Goal: Transaction & Acquisition: Purchase product/service

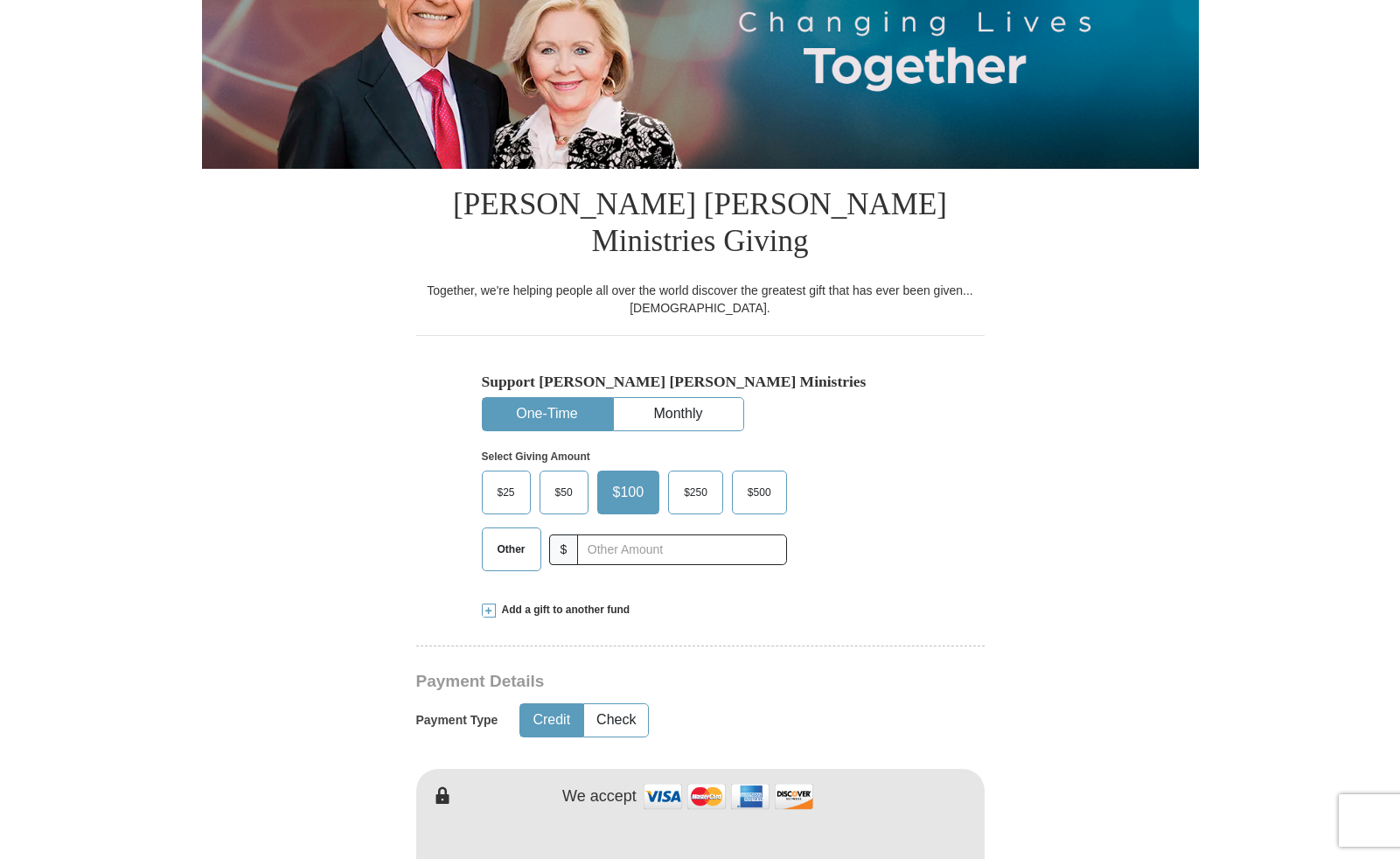
scroll to position [326, 0]
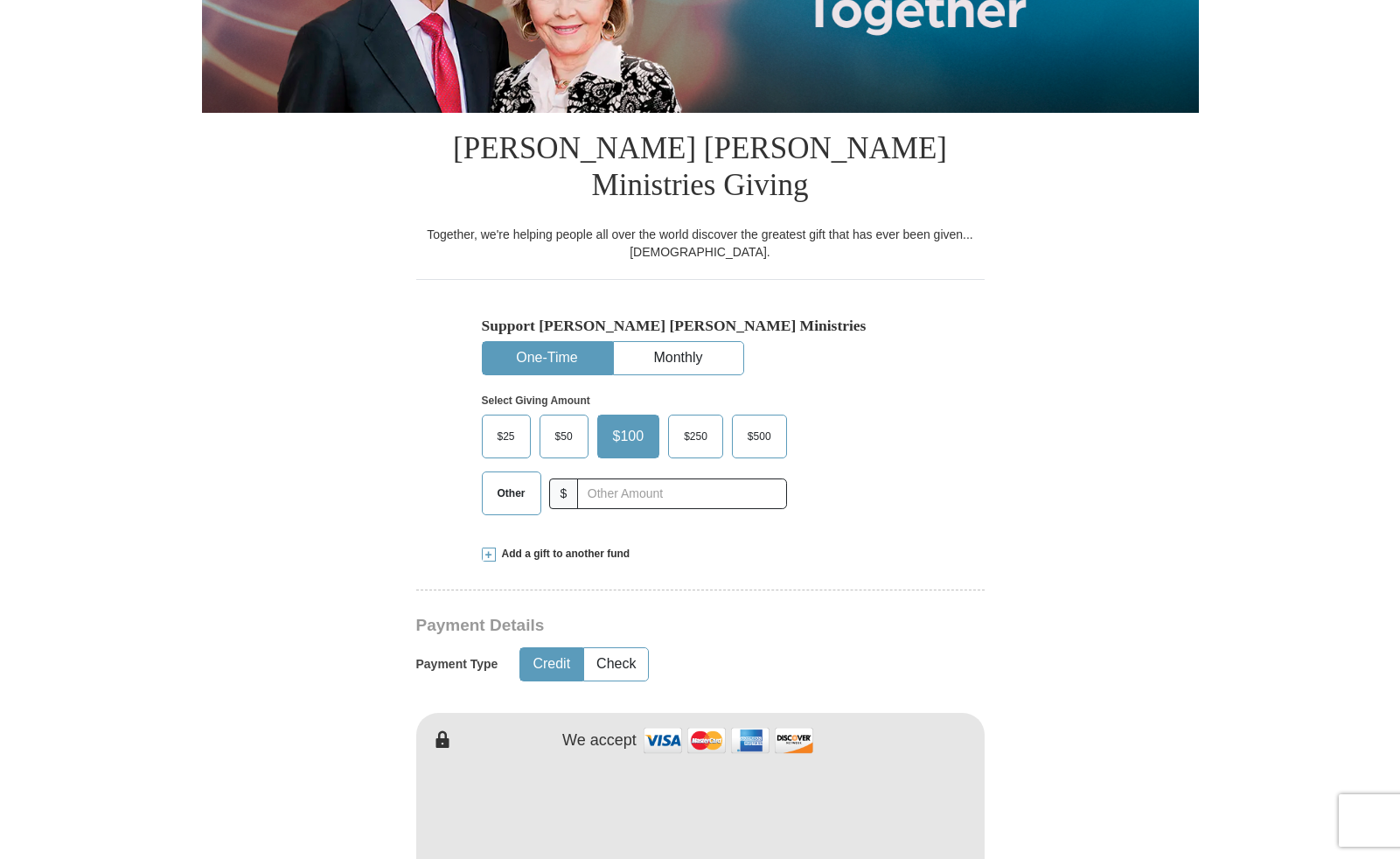
click at [506, 424] on span "$25" at bounding box center [506, 437] width 35 height 26
click at [0, 0] on input "$25" at bounding box center [0, 0] width 0 height 0
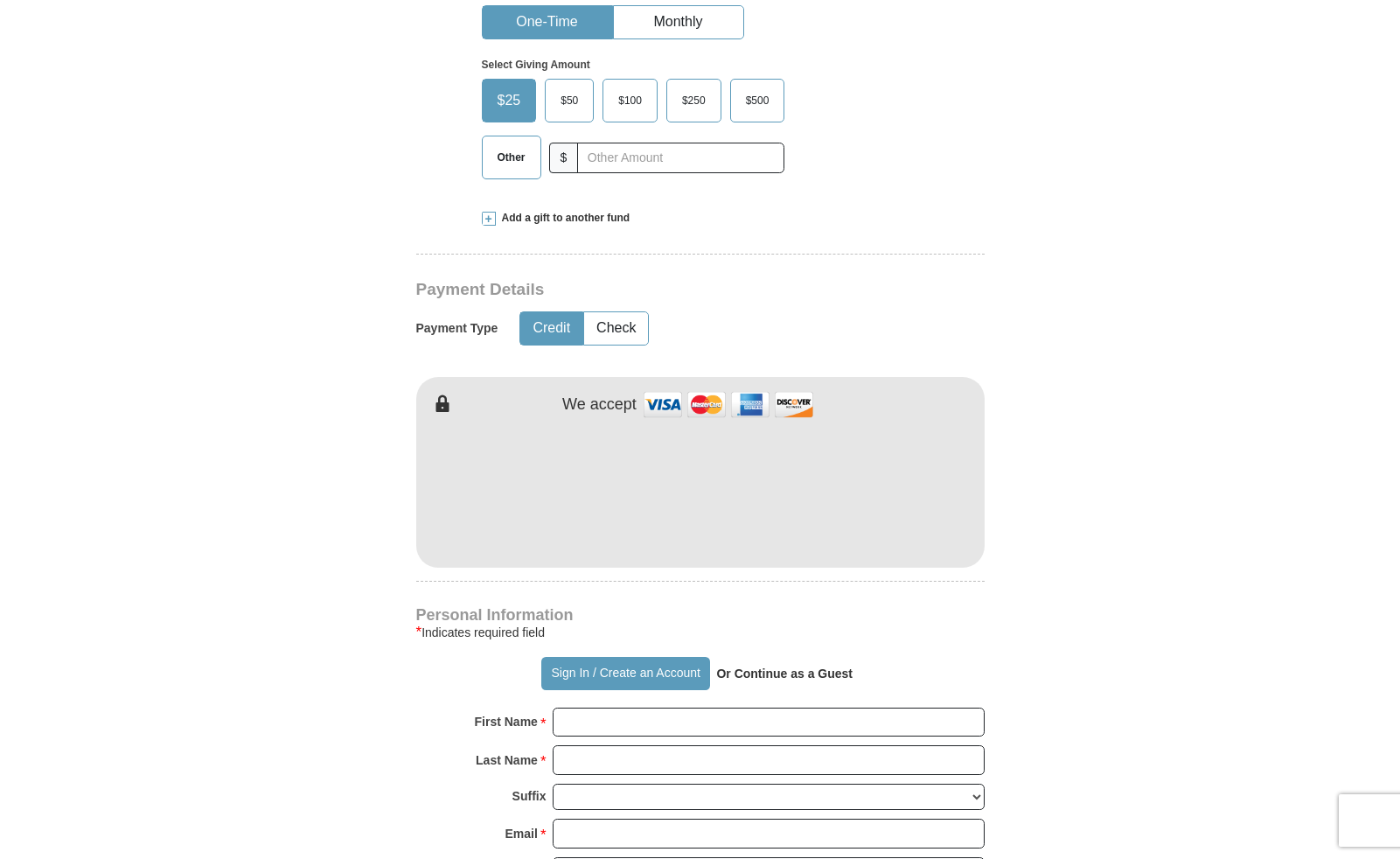
scroll to position [664, 0]
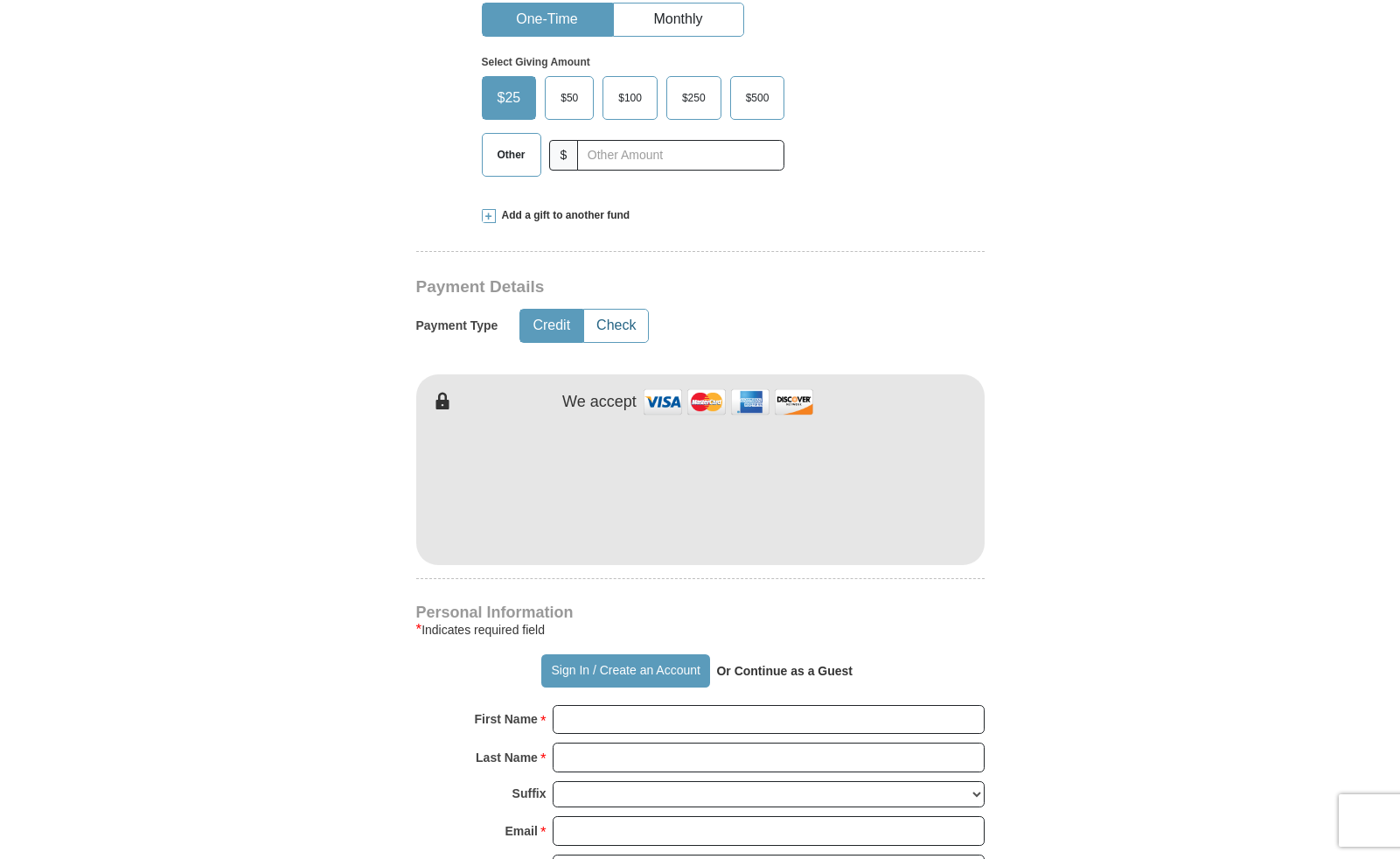
click at [620, 310] on button "Check" at bounding box center [616, 326] width 63 height 33
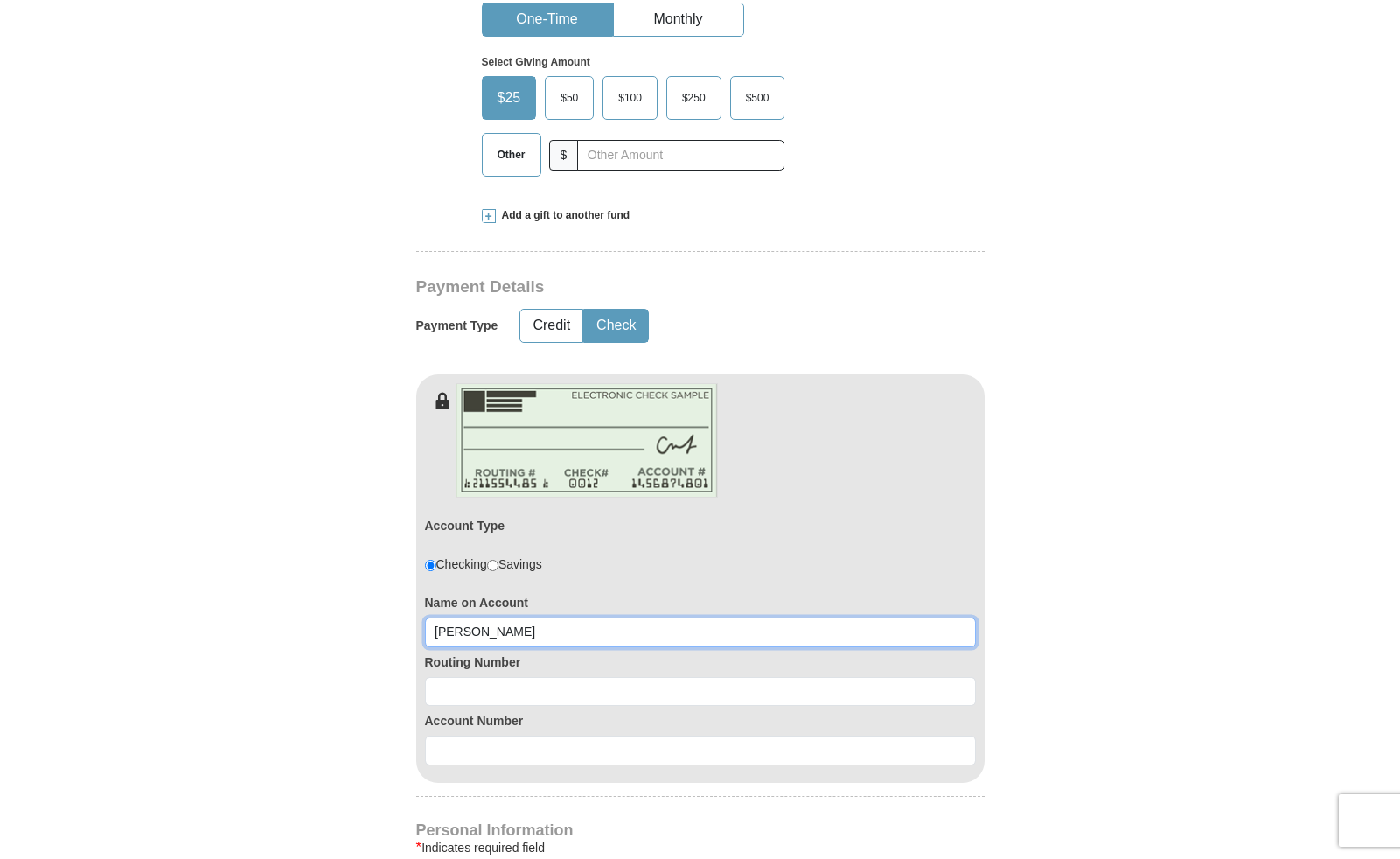
type input "[PERSON_NAME]"
click at [619, 677] on input at bounding box center [700, 692] width 551 height 30
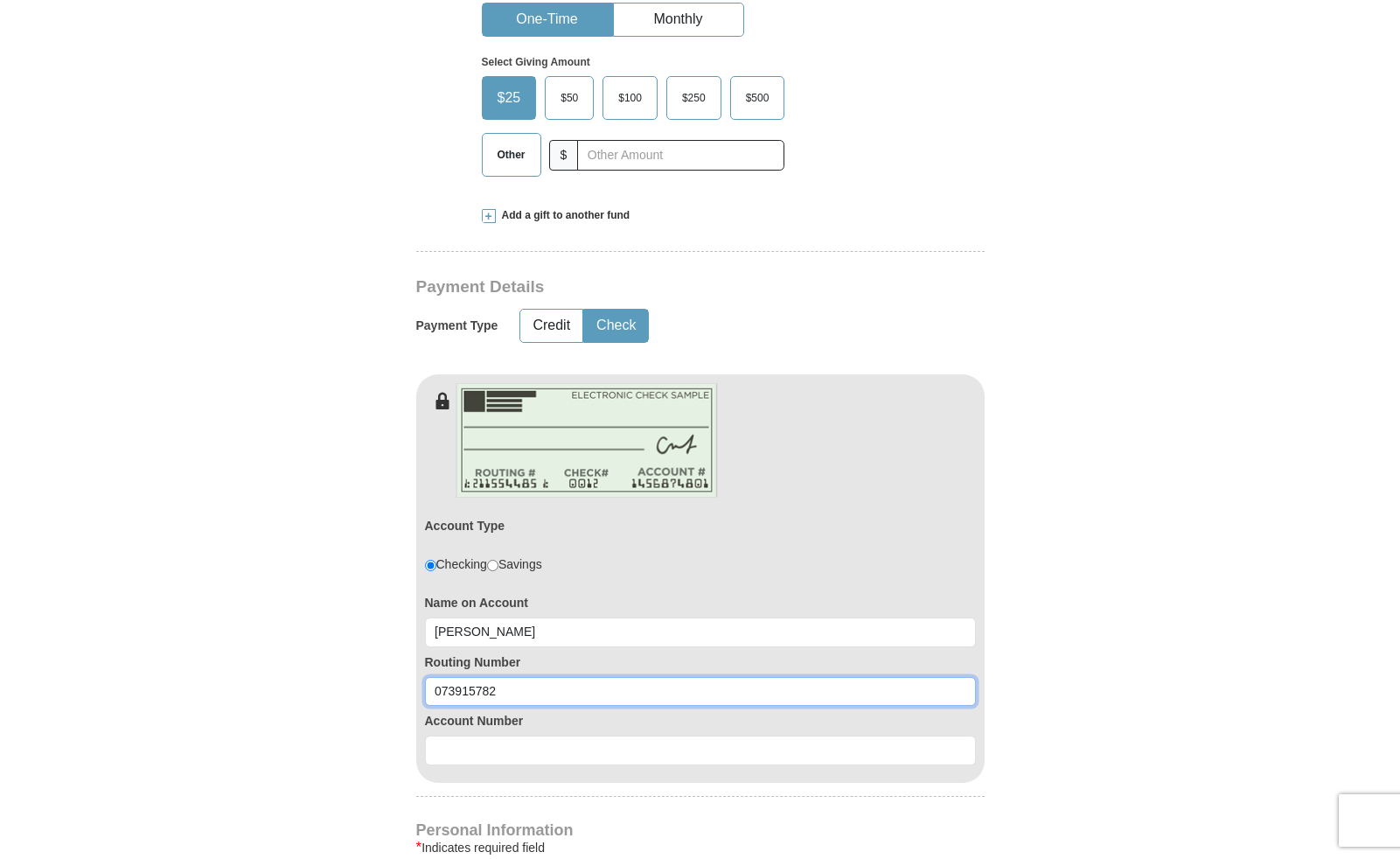
type input "073915782"
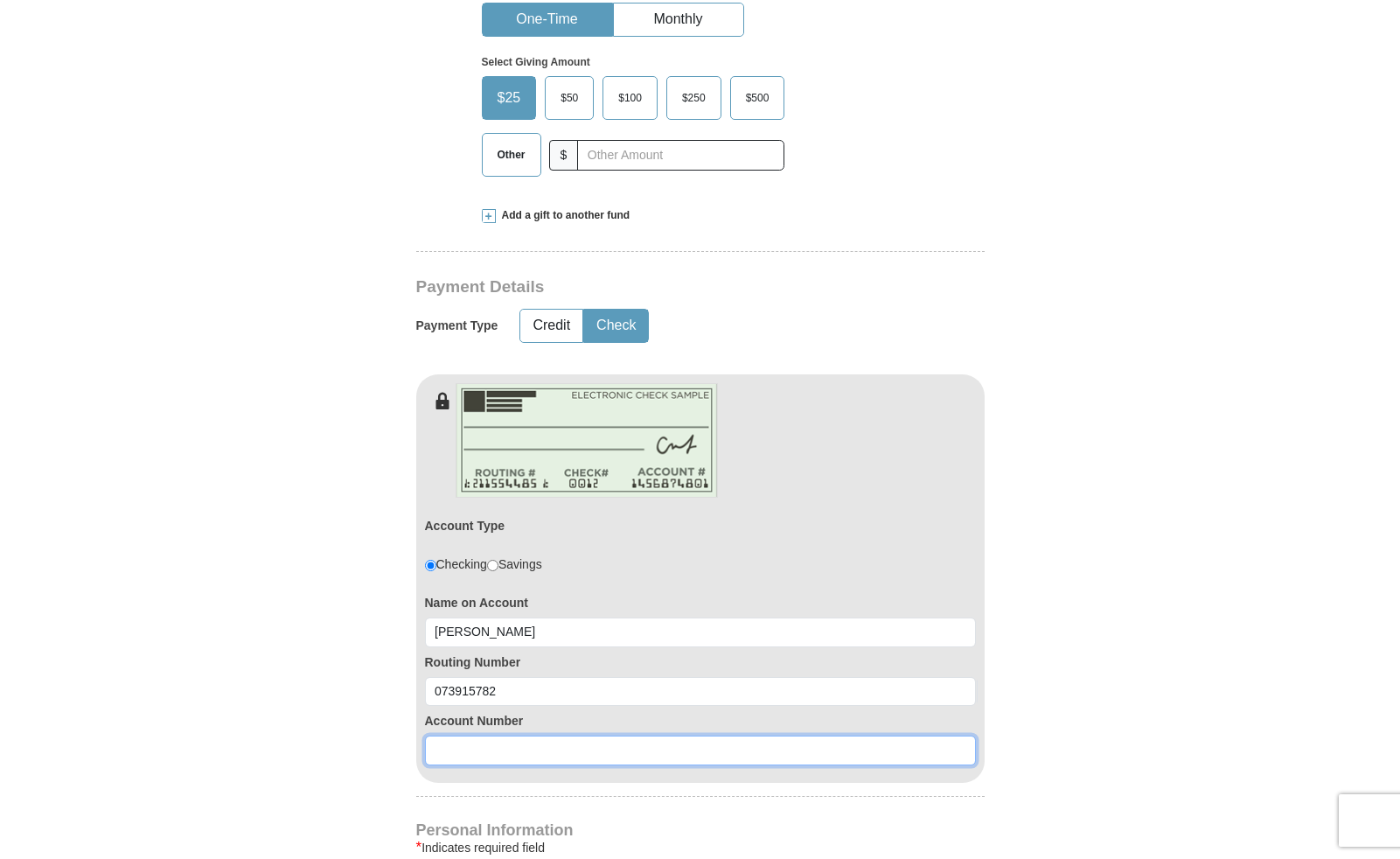
click at [706, 736] on input at bounding box center [700, 751] width 551 height 30
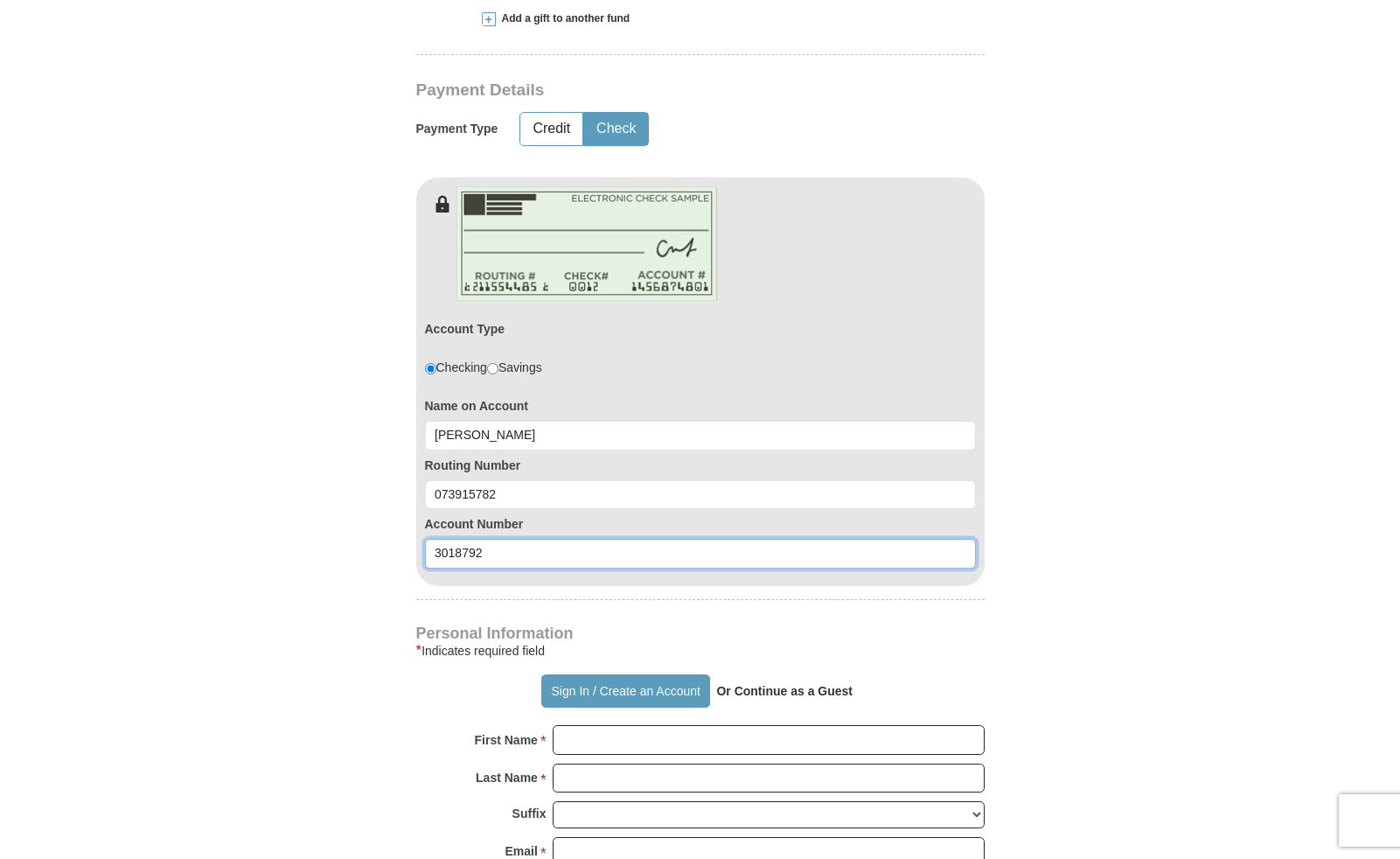
scroll to position [867, 0]
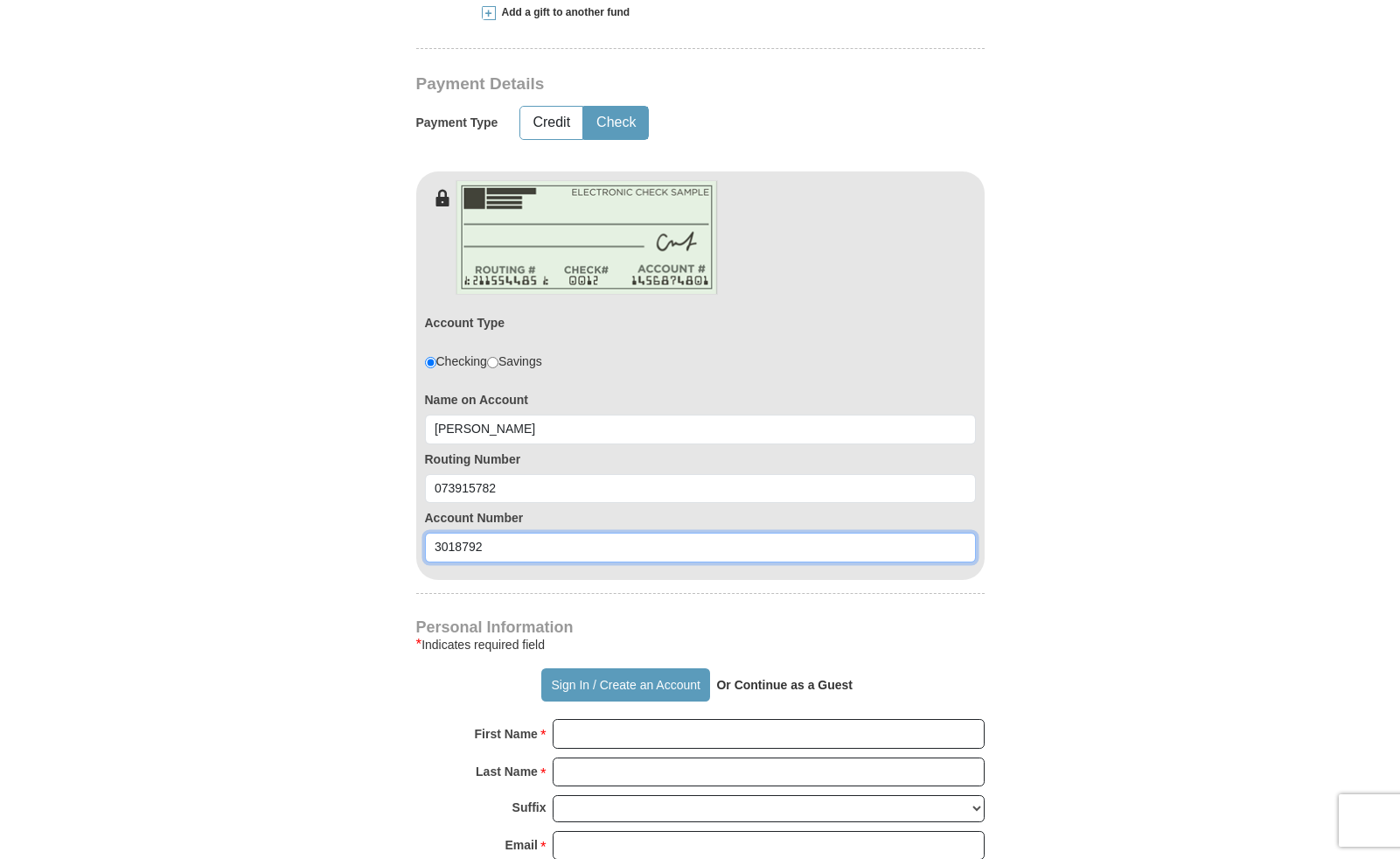
type input "3018792"
drag, startPoint x: 1090, startPoint y: 594, endPoint x: 1054, endPoint y: 610, distance: 39.4
click at [1090, 594] on form "Already have an account? Sign in for faster giving. Don't have an account? Crea…" at bounding box center [700, 408] width 997 height 2412
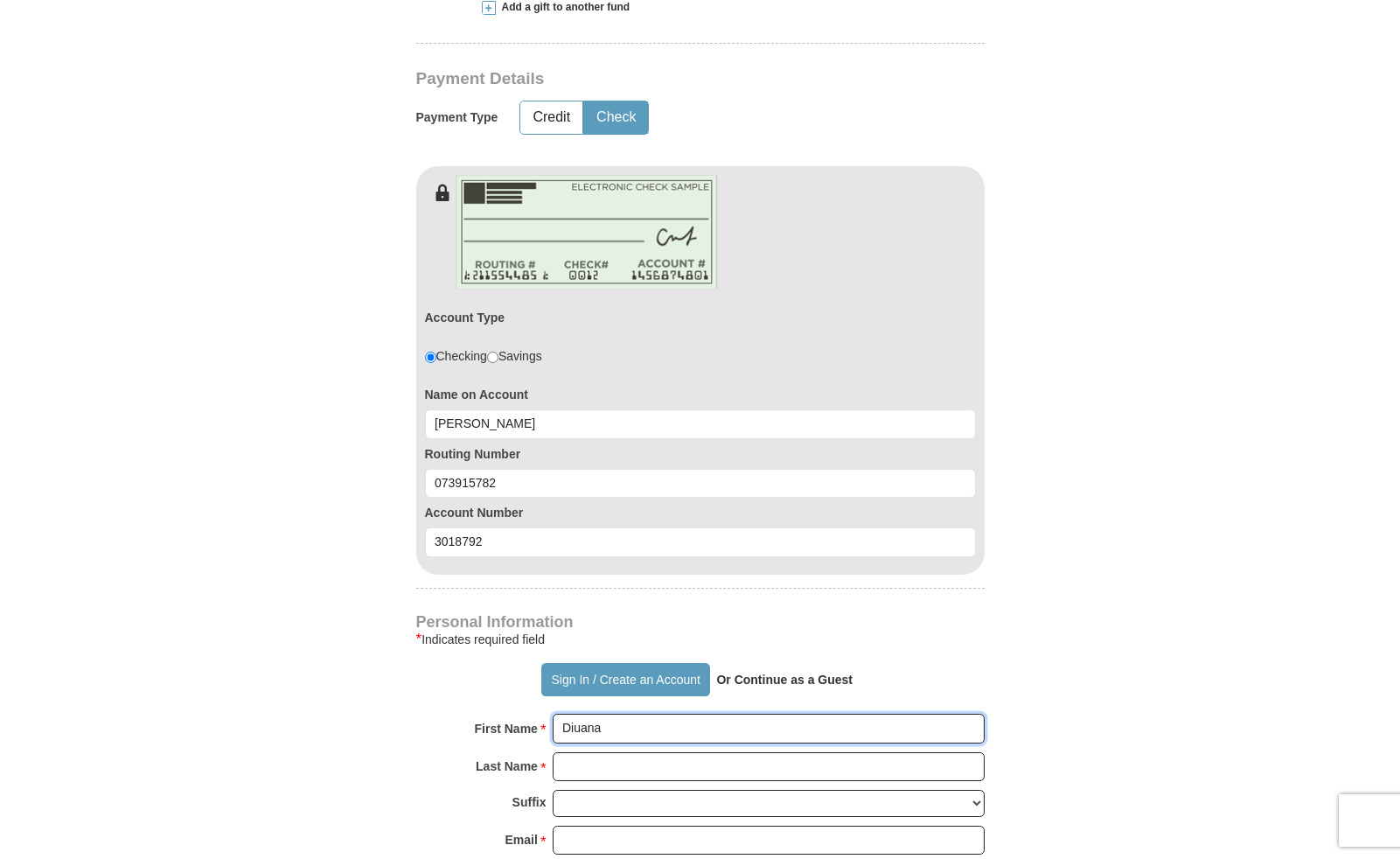
scroll to position [872, 0]
drag, startPoint x: 602, startPoint y: 690, endPoint x: 568, endPoint y: 686, distance: 34.2
click at [574, 714] on input "Diuana" at bounding box center [768, 729] width 432 height 30
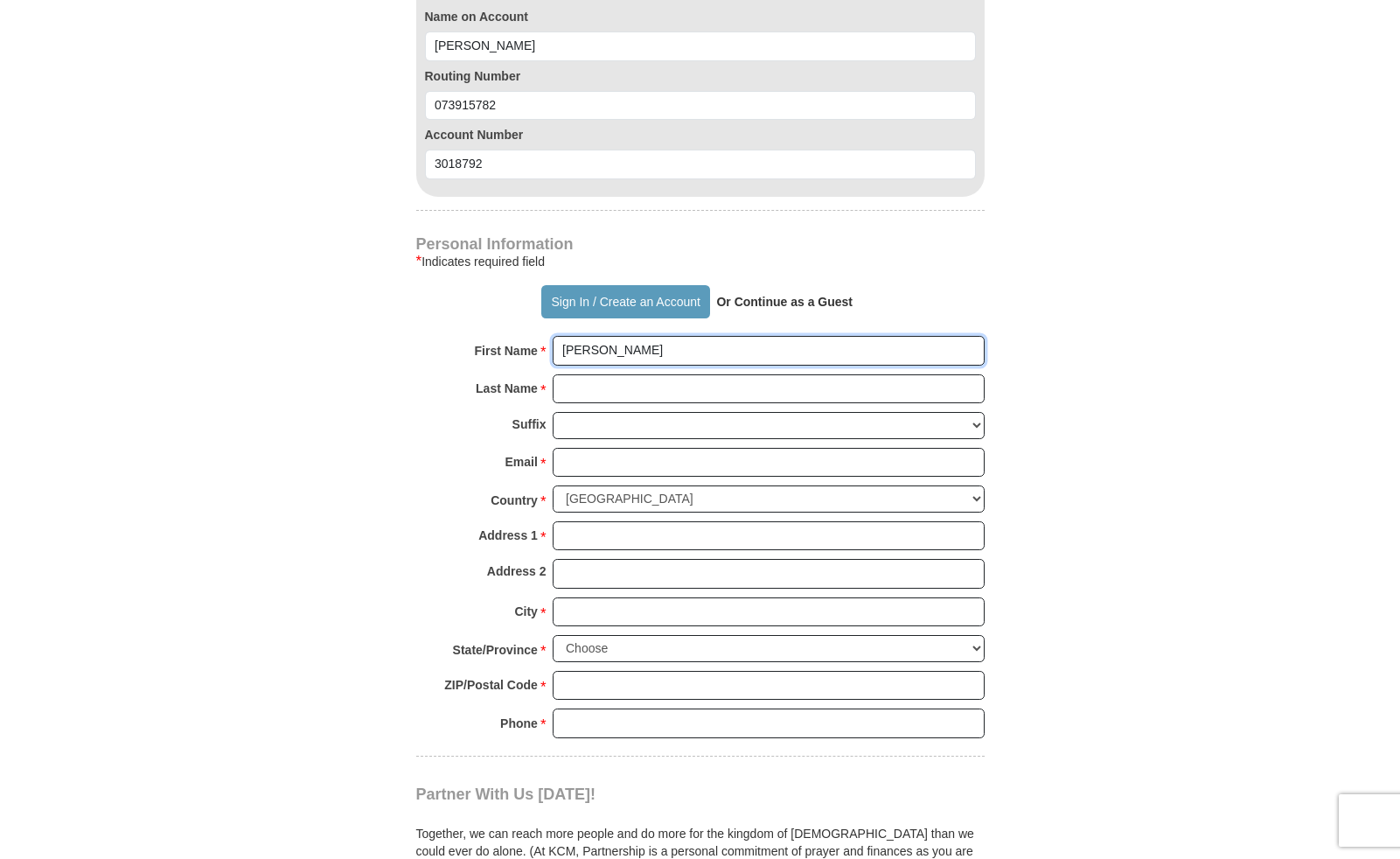
scroll to position [1273, 0]
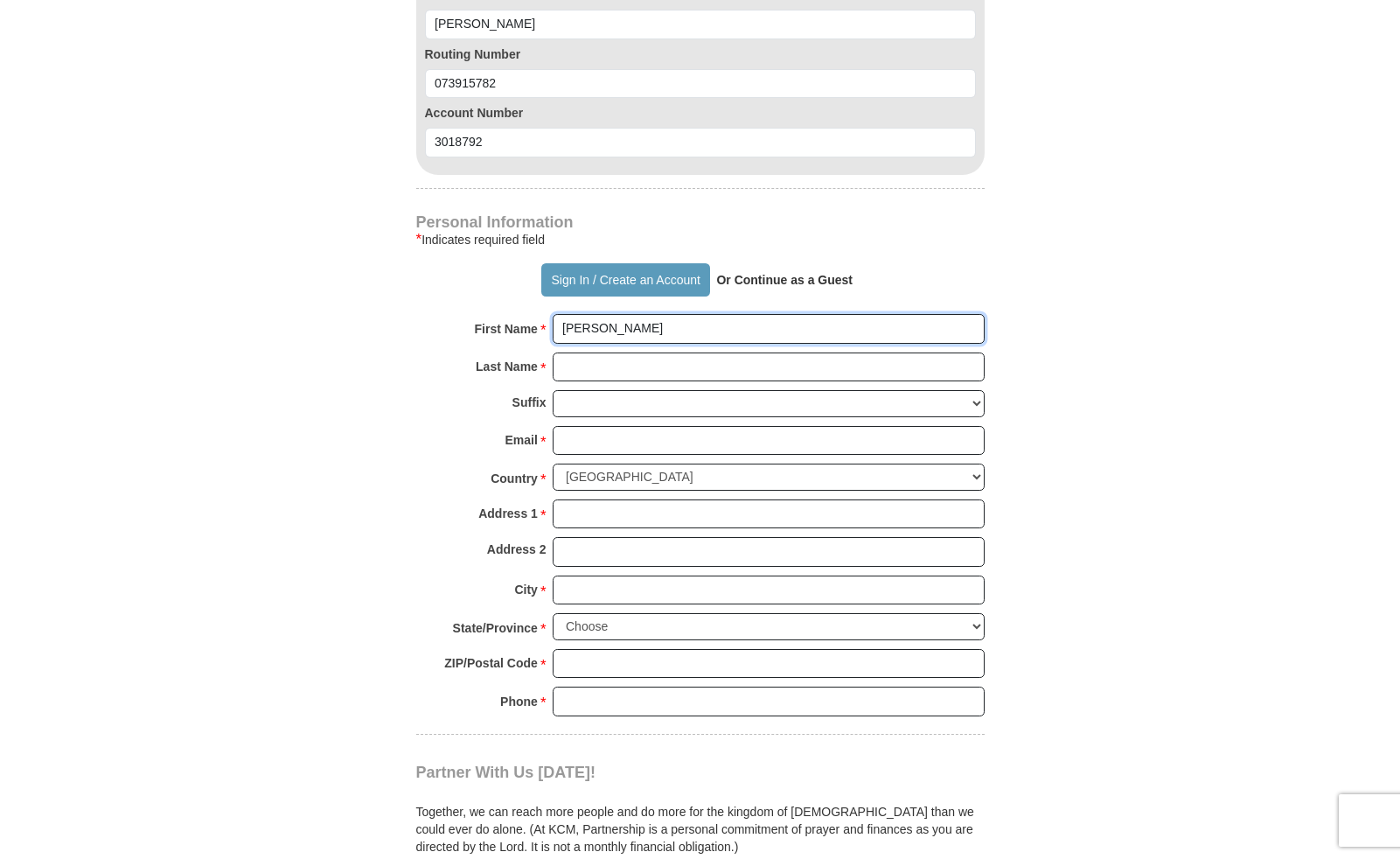
type input "[PERSON_NAME]"
type input "Grundy"
click at [1084, 383] on form "Already have an account? Sign in for faster giving. Don't have an account? Crea…" at bounding box center [700, 3] width 997 height 2412
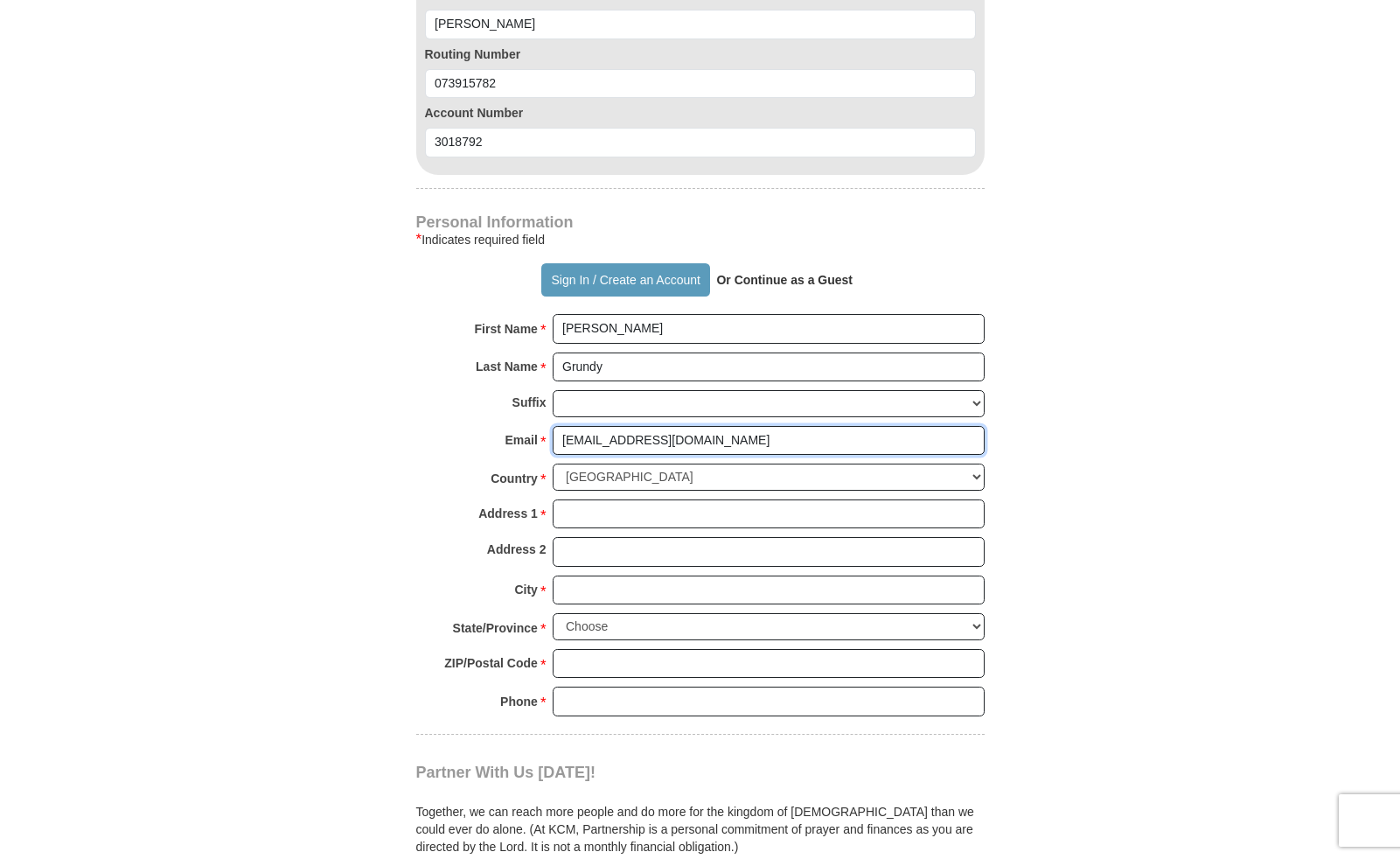
type input "[EMAIL_ADDRESS][DOMAIN_NAME]"
click at [1111, 444] on form "Already have an account? Sign in for faster giving. Don't have an account? Crea…" at bounding box center [700, 3] width 997 height 2412
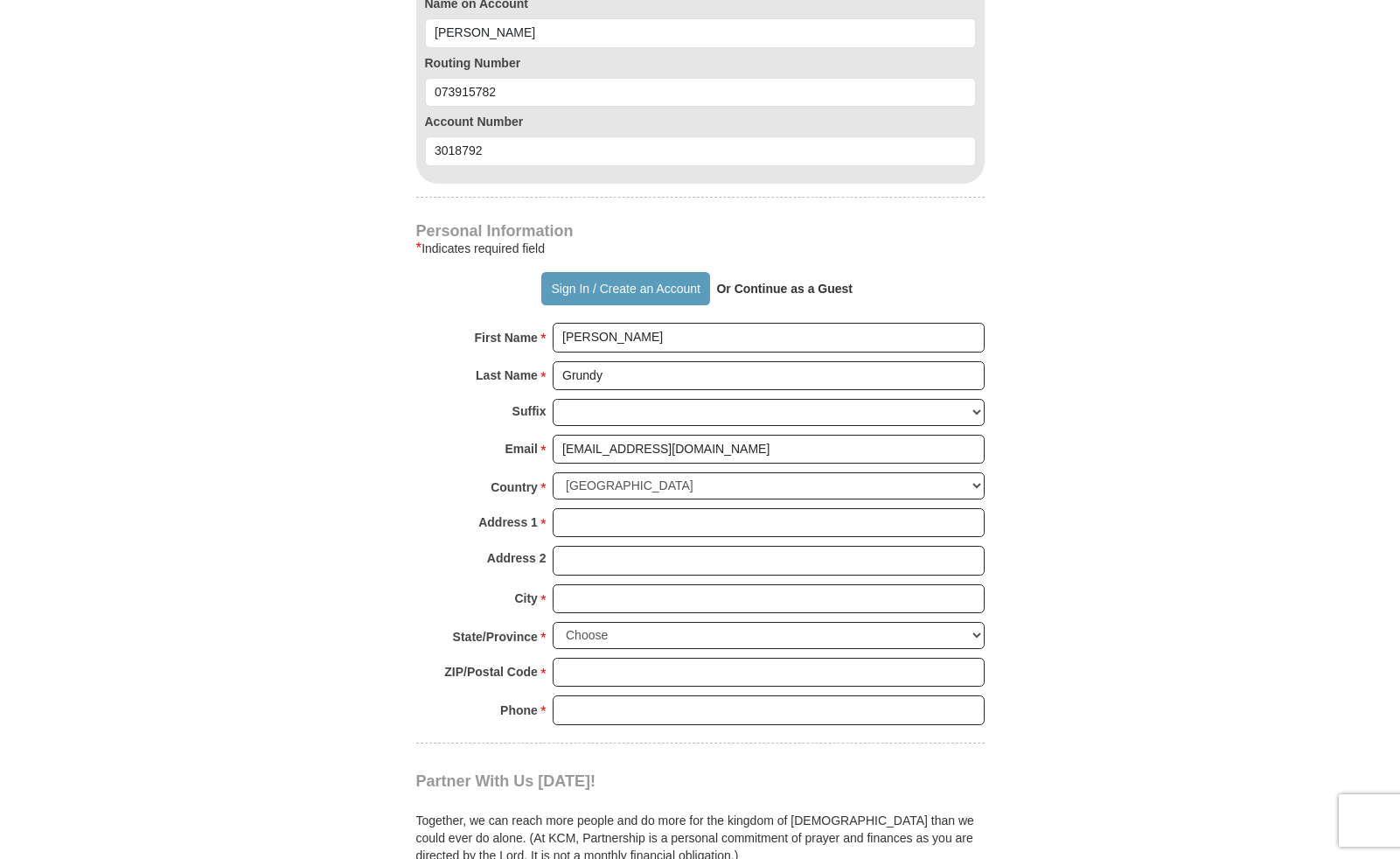
scroll to position [1261, 0]
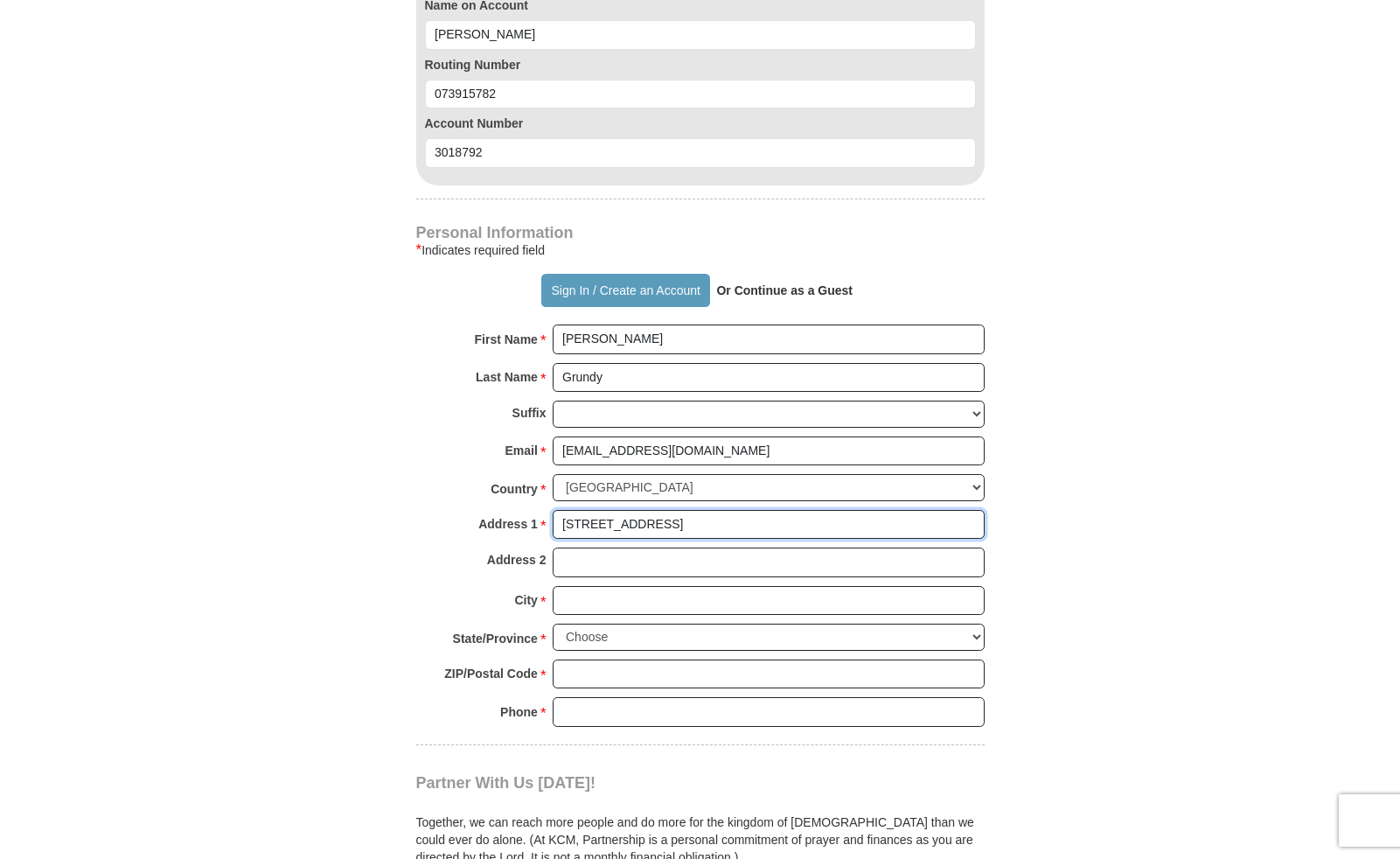
type input "[STREET_ADDRESS]"
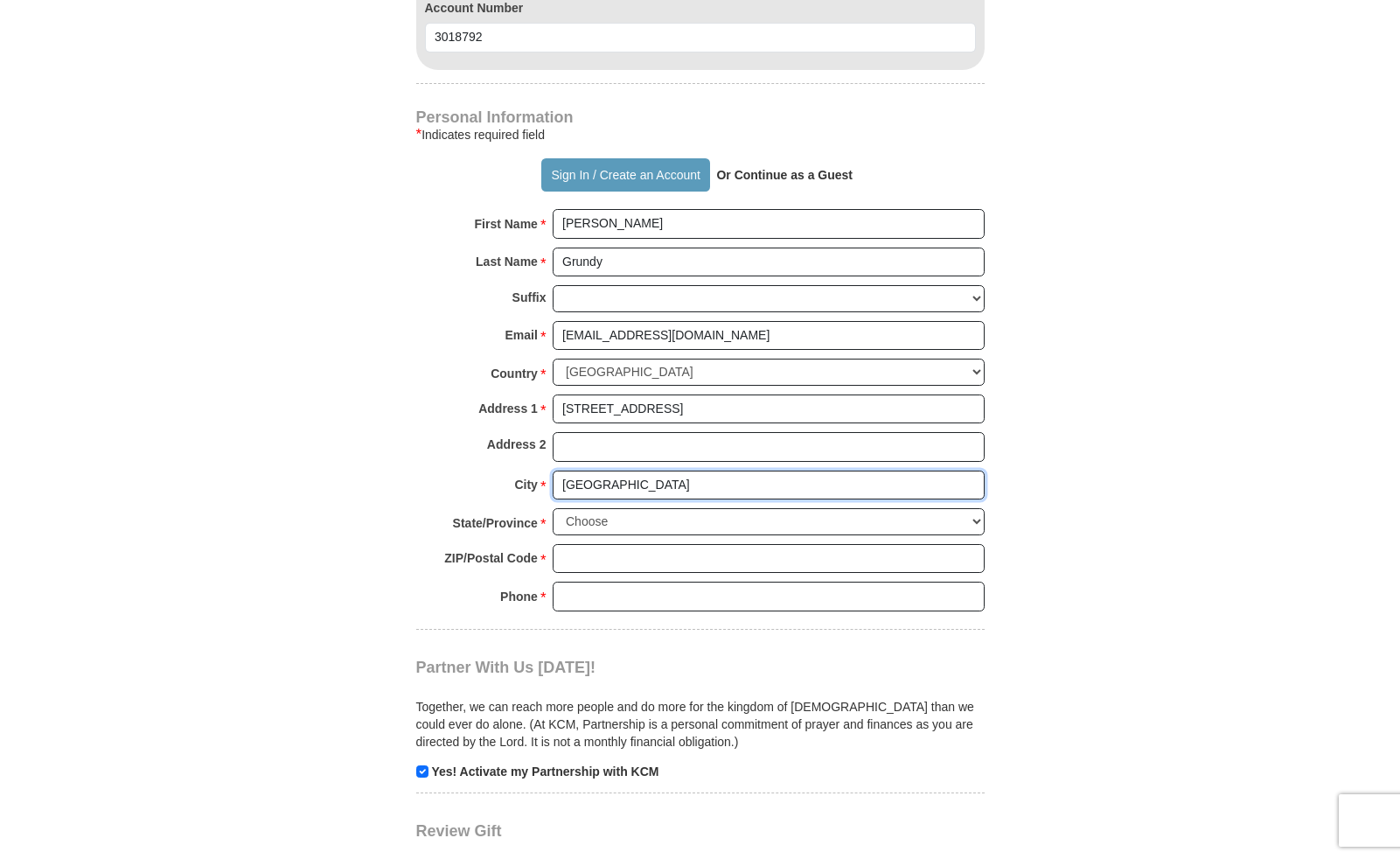
scroll to position [1375, 1]
type input "[GEOGRAPHIC_DATA]"
select select "IA"
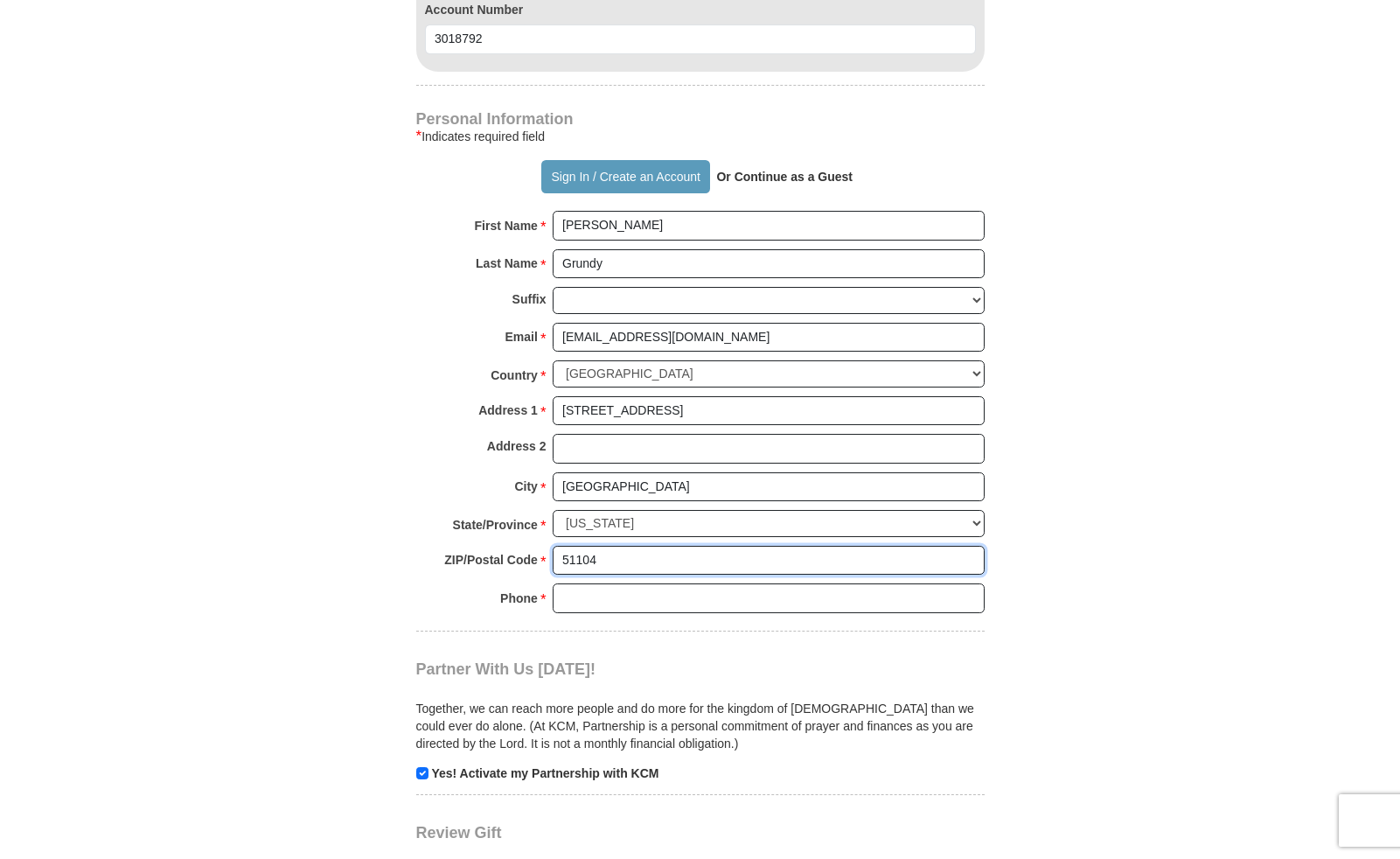
type input "51104"
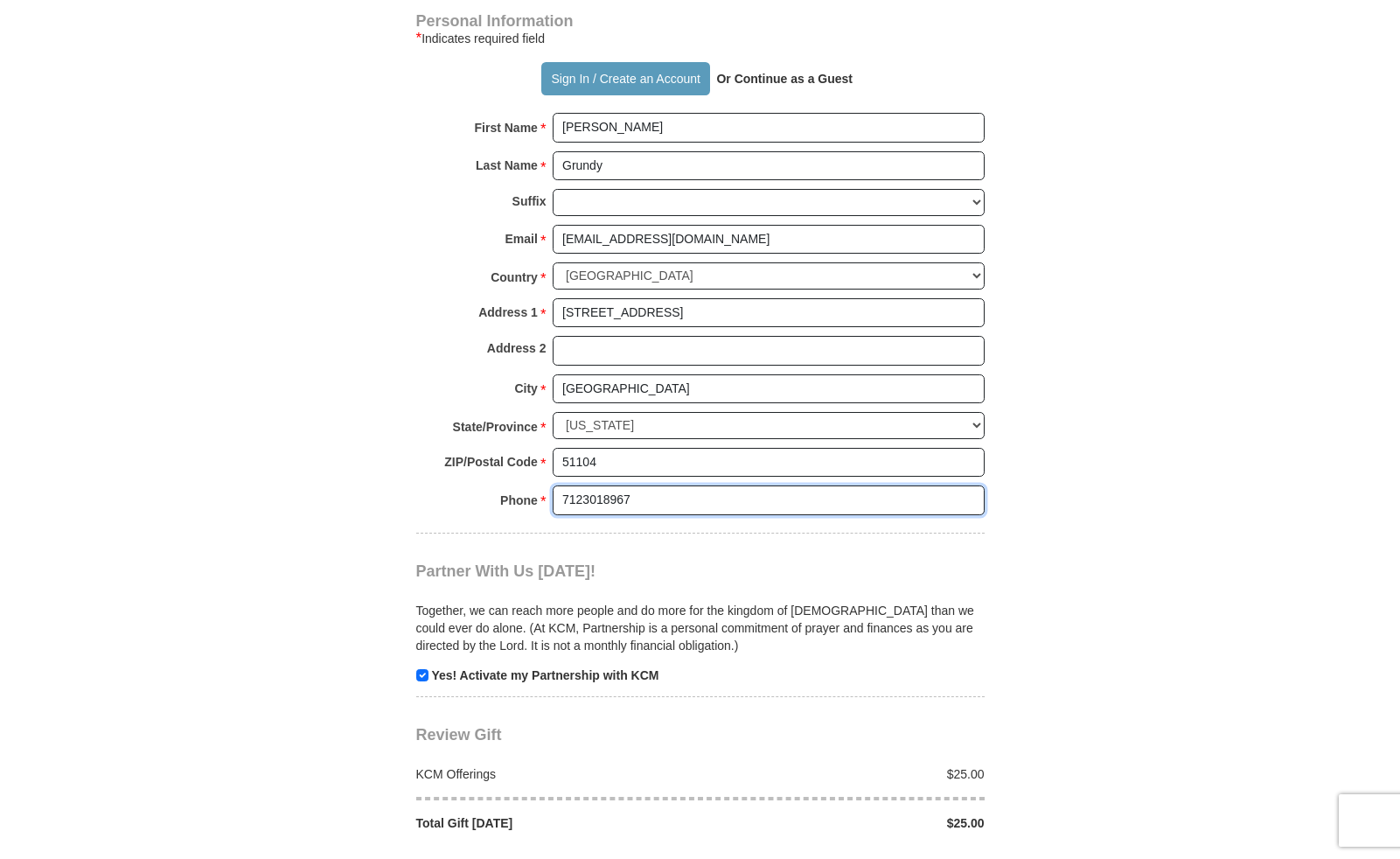
scroll to position [1476, 0]
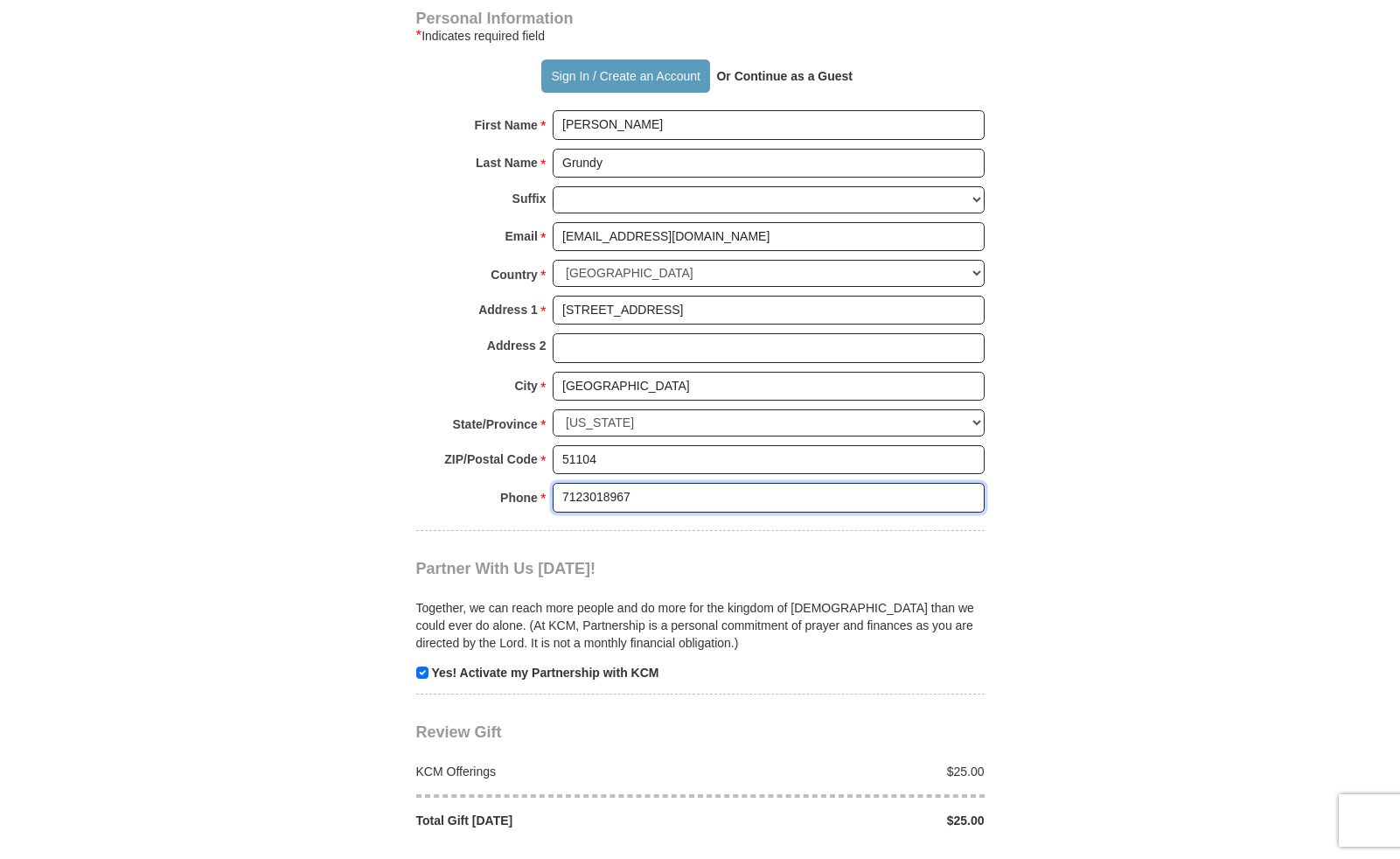
type input "7123018967"
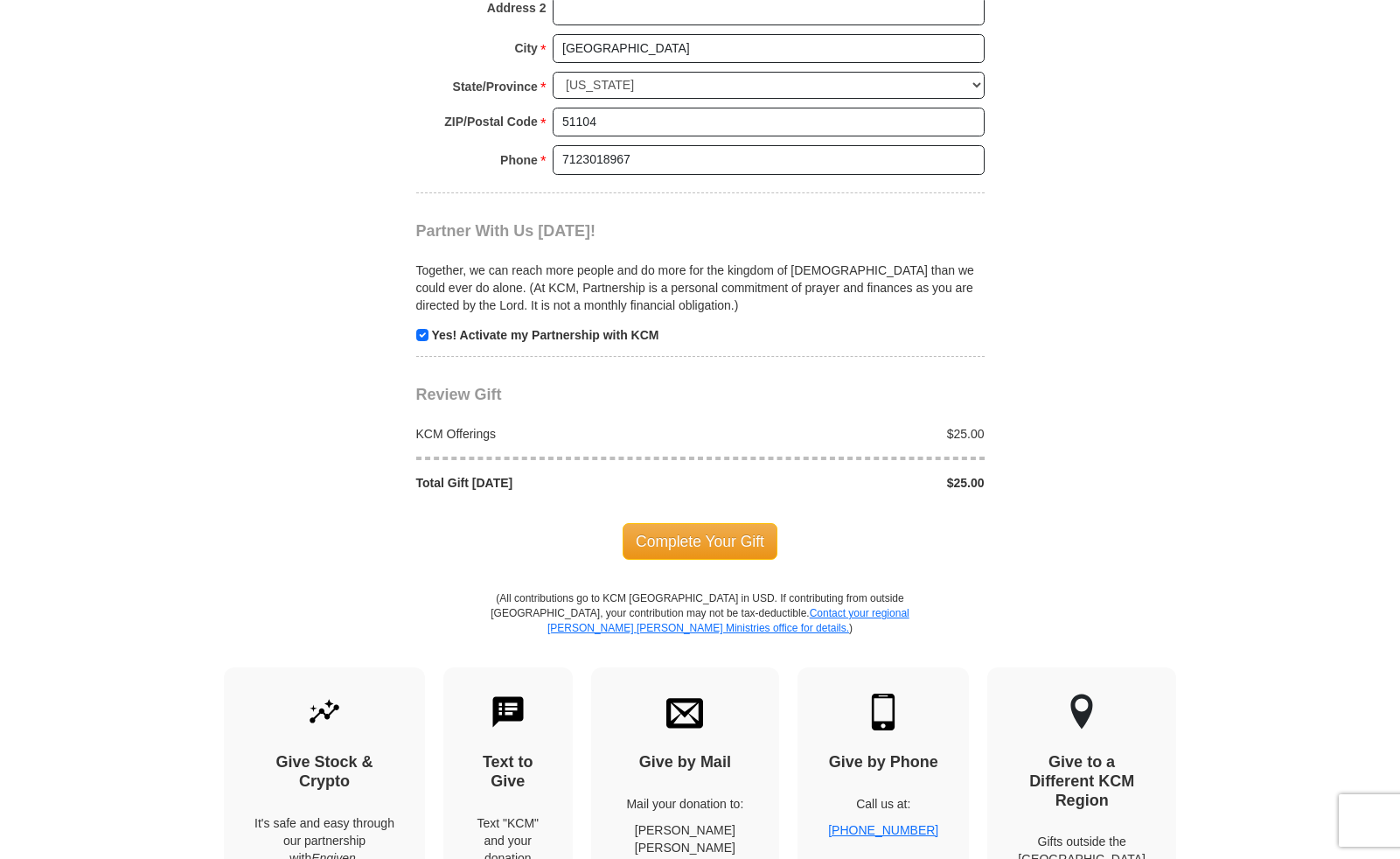
scroll to position [1815, 0]
click at [686, 523] on span "Complete Your Gift" at bounding box center [700, 541] width 155 height 36
